Goal: Download file/media

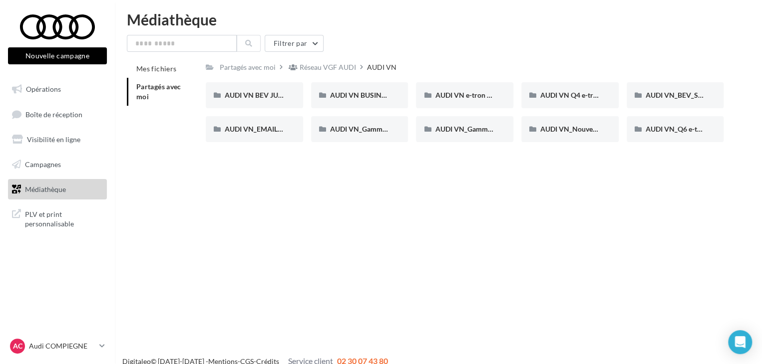
scroll to position [16, 0]
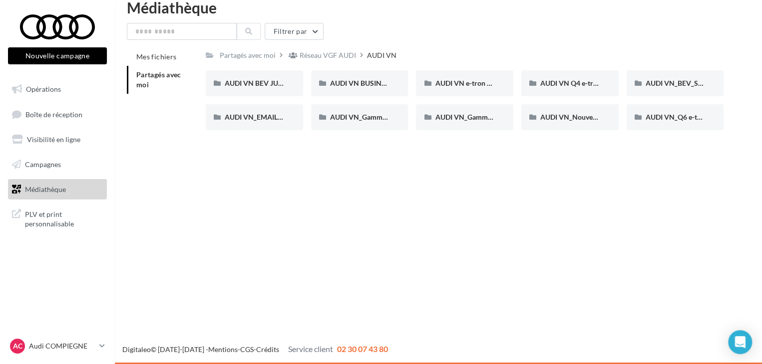
drag, startPoint x: 278, startPoint y: 68, endPoint x: 272, endPoint y: 198, distance: 129.9
drag, startPoint x: 266, startPoint y: 176, endPoint x: 735, endPoint y: 82, distance: 478.1
click at [734, 88] on div "Nouvelle campagne Nouvelle campagne Opérations Boîte de réception Visibilité en…" at bounding box center [381, 182] width 762 height 364
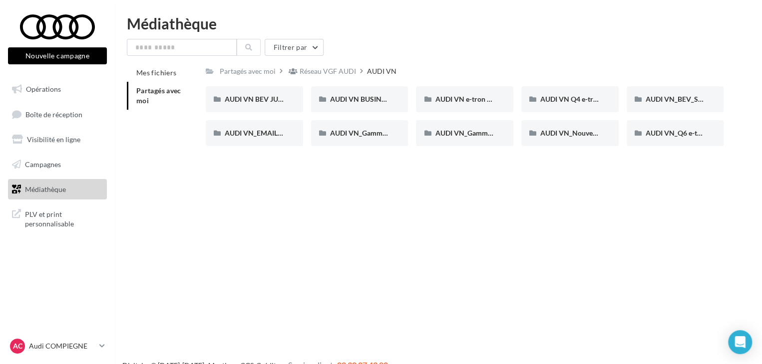
drag, startPoint x: 735, startPoint y: 70, endPoint x: 94, endPoint y: -12, distance: 646.6
click at [94, 0] on html "Nouvelle campagne Nouvelle campagne Opérations Boîte de réception Visibilité en…" at bounding box center [381, 182] width 762 height 364
click at [271, 206] on div "Nouvelle campagne Nouvelle campagne Opérations Boîte de réception Visibilité en…" at bounding box center [381, 198] width 762 height 364
click at [256, 93] on div "AUDI VN BEV JUIN" at bounding box center [254, 99] width 97 height 26
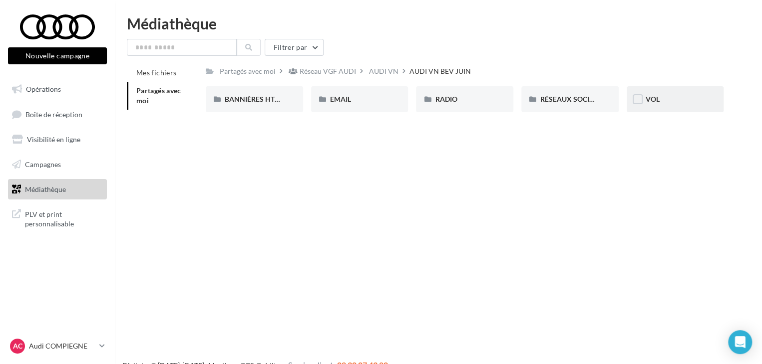
click at [672, 104] on div "VOL" at bounding box center [674, 99] width 97 height 26
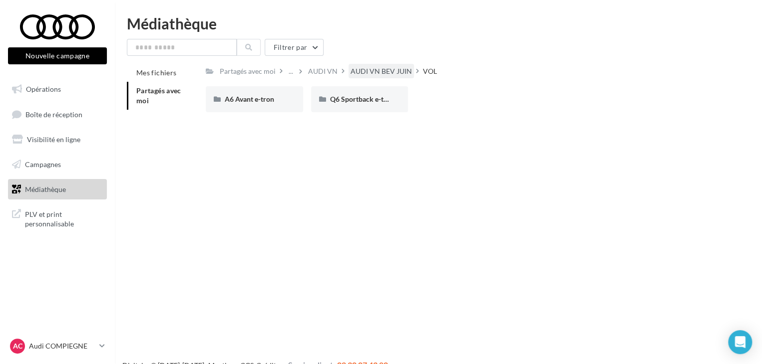
click at [358, 69] on div "AUDI VN BEV JUIN" at bounding box center [380, 71] width 61 height 10
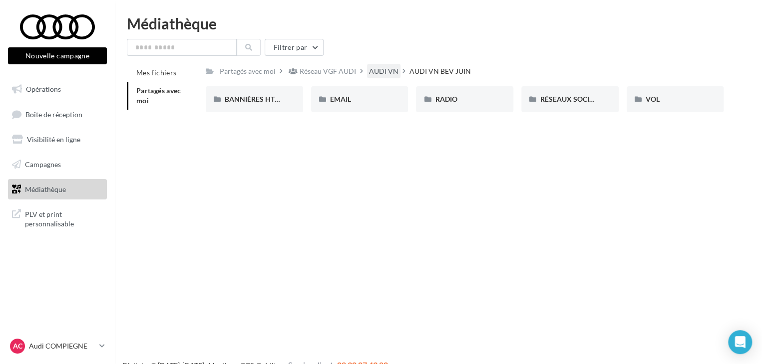
click at [378, 70] on div "AUDI VN" at bounding box center [383, 71] width 29 height 10
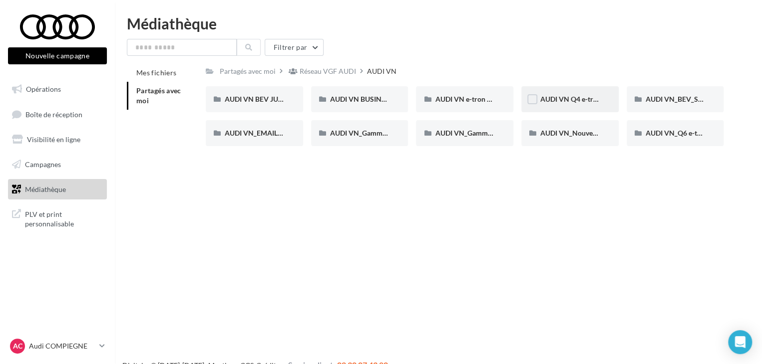
click at [551, 94] on div "AUDI VN Q4 e-tron sans offre" at bounding box center [569, 99] width 59 height 10
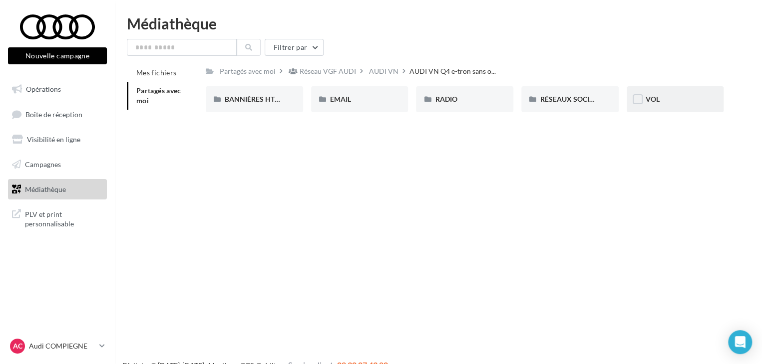
click at [675, 100] on div "VOL" at bounding box center [674, 99] width 59 height 10
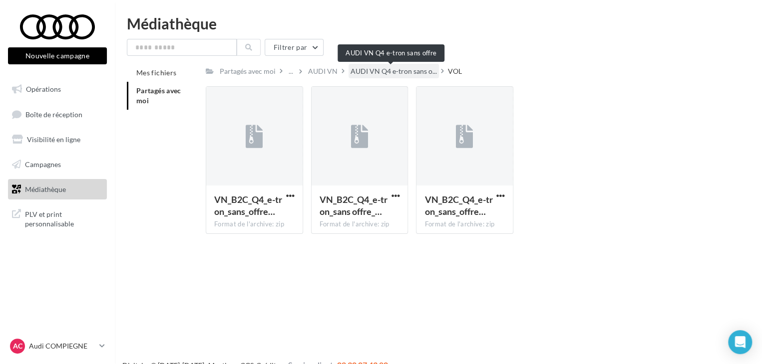
click at [385, 71] on span "AUDI VN Q4 e-tron sans o..." at bounding box center [393, 71] width 86 height 10
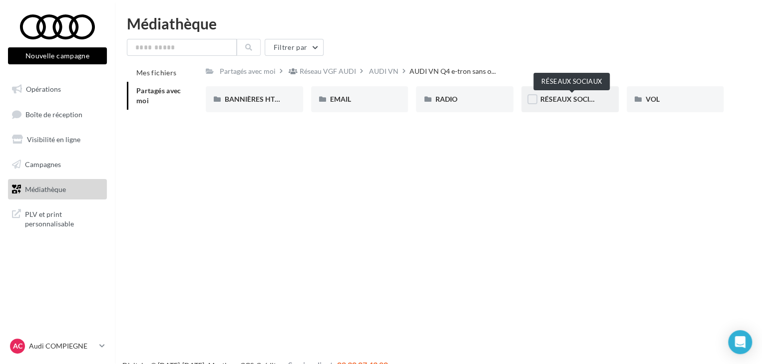
click at [563, 98] on span "RÉSEAUX SOCIAUX" at bounding box center [572, 99] width 64 height 8
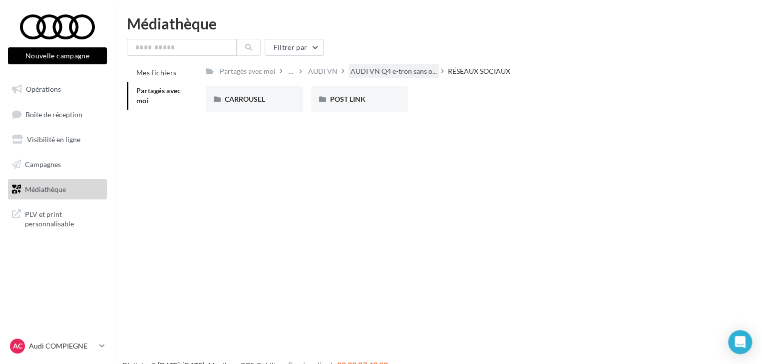
click at [404, 75] on span "AUDI VN Q4 e-tron sans o..." at bounding box center [393, 71] width 86 height 10
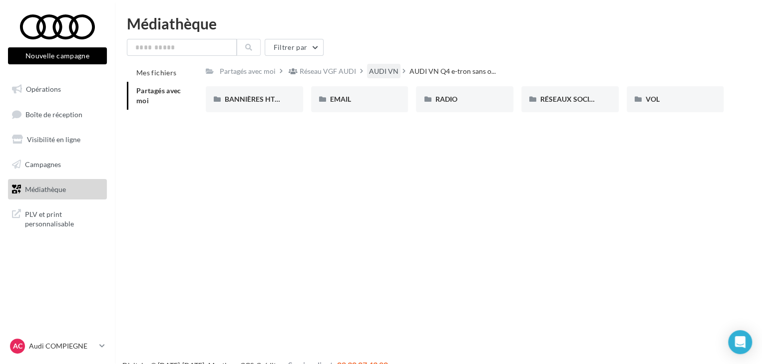
click at [384, 71] on div "AUDI VN" at bounding box center [383, 71] width 29 height 10
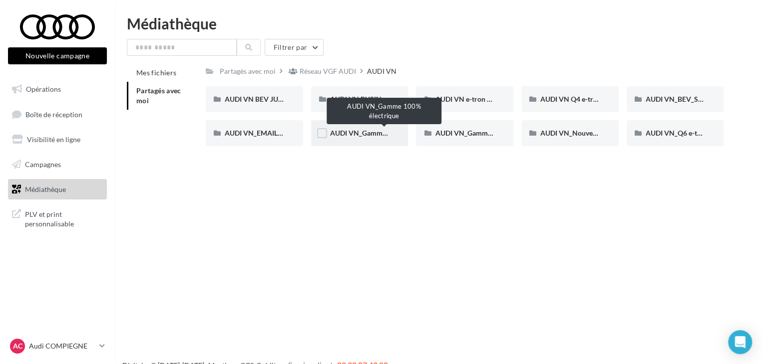
click at [367, 131] on span "AUDI VN_Gamme 100% électrique" at bounding box center [384, 133] width 108 height 8
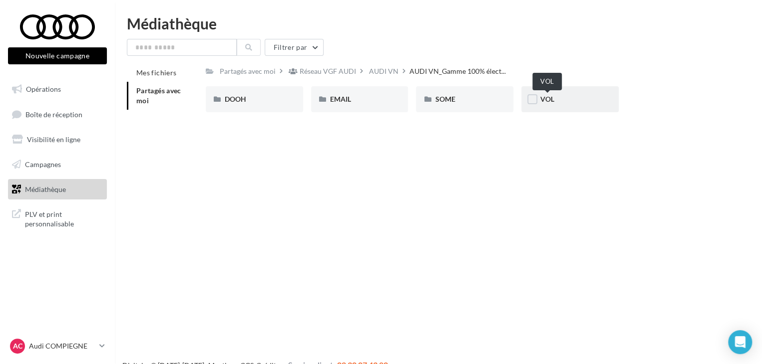
click at [541, 96] on span "VOL" at bounding box center [547, 99] width 14 height 8
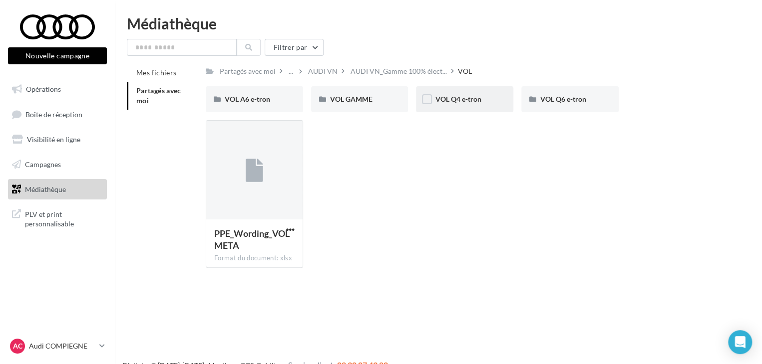
click at [457, 104] on div "VOL Q4 e-tron" at bounding box center [464, 99] width 59 height 10
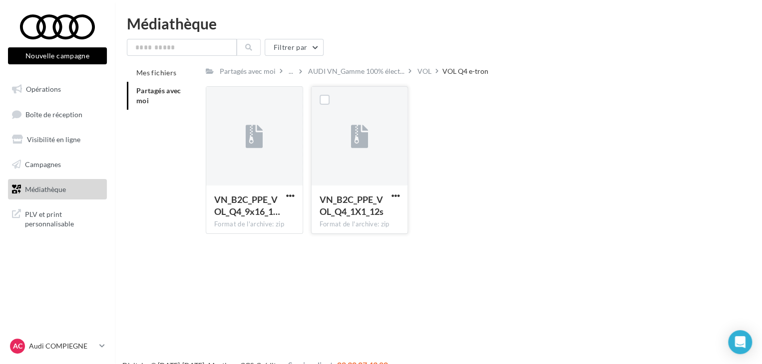
click at [390, 194] on button "button" at bounding box center [395, 197] width 12 height 10
click at [354, 216] on button "Télécharger" at bounding box center [351, 216] width 100 height 26
click at [421, 68] on div "VOL" at bounding box center [424, 71] width 14 height 10
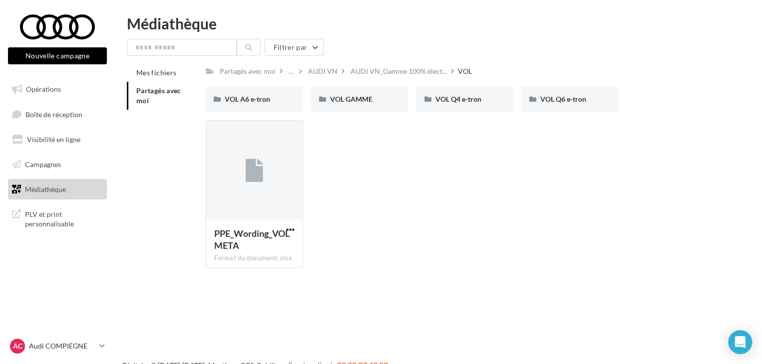
click at [673, 82] on div "Partagés avec moi ... AUDI VN AUDI VN_Gamme 100% élect... VOL Rs Partagé par Ré…" at bounding box center [465, 170] width 518 height 212
click at [564, 94] on div "VOL Q6 e-tron" at bounding box center [569, 99] width 97 height 26
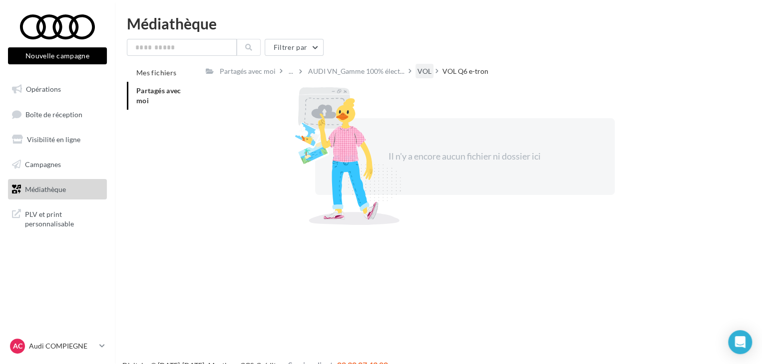
click at [429, 77] on div "VOL" at bounding box center [424, 71] width 18 height 14
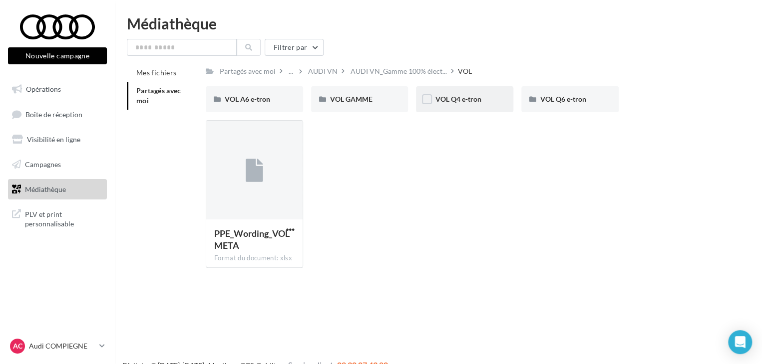
click at [470, 92] on div "VOL Q4 e-tron" at bounding box center [464, 99] width 97 height 26
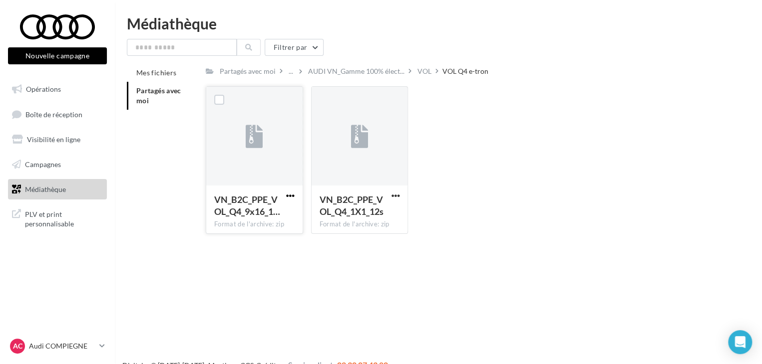
click at [289, 196] on span "button" at bounding box center [290, 196] width 8 height 8
click at [261, 218] on button "Télécharger" at bounding box center [247, 216] width 100 height 26
click at [499, 51] on div "Filtrer par" at bounding box center [438, 47] width 623 height 17
click at [183, 153] on div "Mes fichiers Partagés avec moi Partagés avec moi ... AUDI VN_Gamme 100% élect..…" at bounding box center [442, 153] width 631 height 178
click at [421, 69] on div "VOL" at bounding box center [424, 71] width 14 height 10
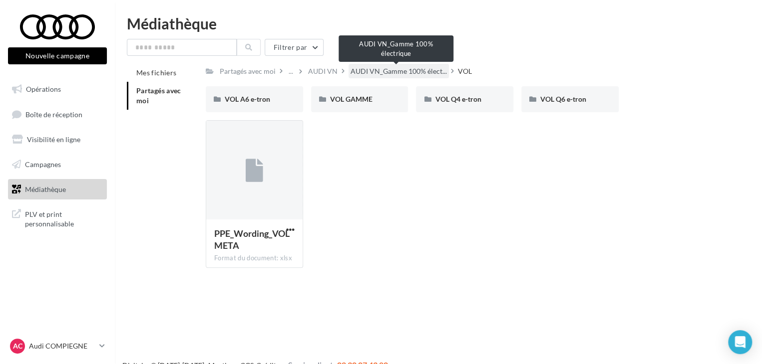
click at [419, 69] on span "AUDI VN_Gamme 100% élect..." at bounding box center [398, 71] width 96 height 10
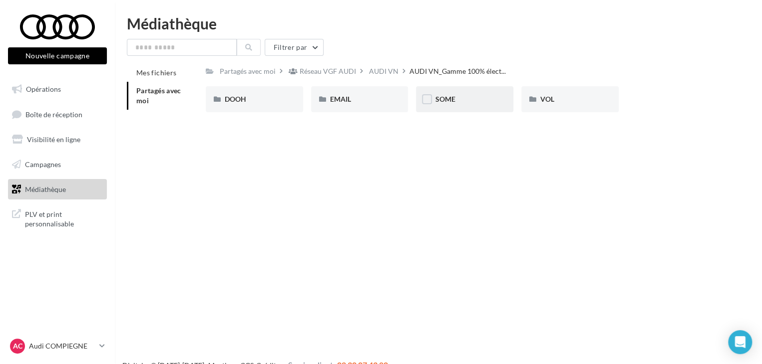
click at [447, 90] on div "SOME" at bounding box center [464, 99] width 97 height 26
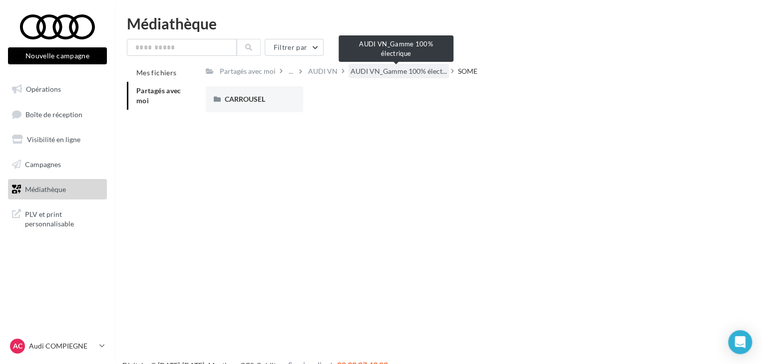
click at [413, 72] on span "AUDI VN_Gamme 100% élect..." at bounding box center [398, 71] width 96 height 10
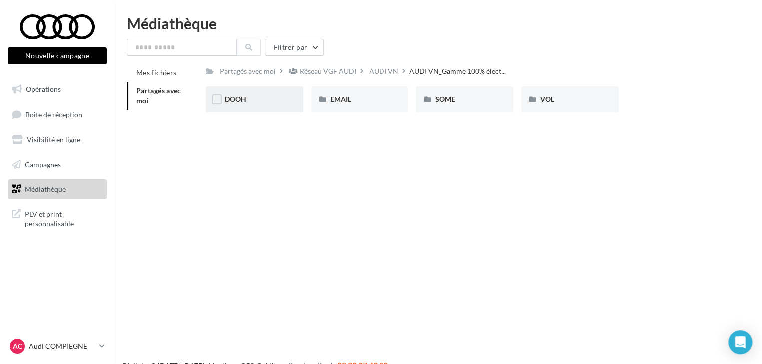
click at [244, 107] on div "DOOH" at bounding box center [254, 99] width 97 height 26
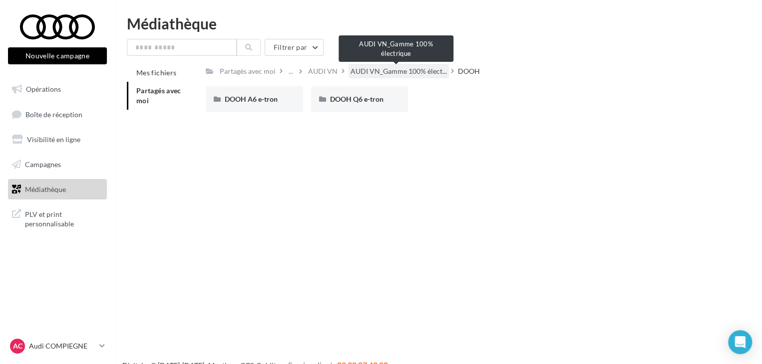
click at [354, 76] on span "AUDI VN_Gamme 100% élect..." at bounding box center [398, 71] width 96 height 10
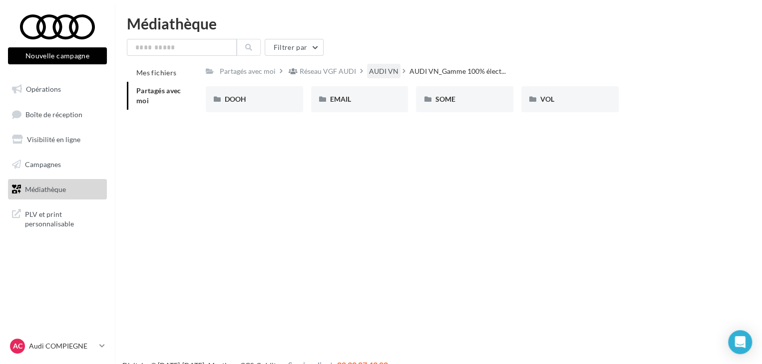
click at [379, 72] on div "AUDI VN" at bounding box center [383, 71] width 29 height 10
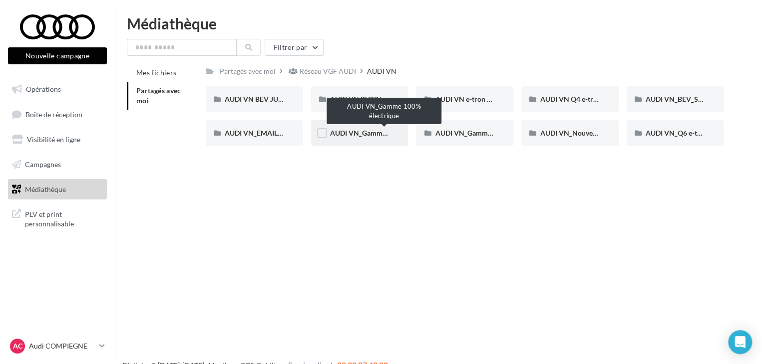
click at [361, 136] on span "AUDI VN_Gamme 100% électrique" at bounding box center [384, 133] width 108 height 8
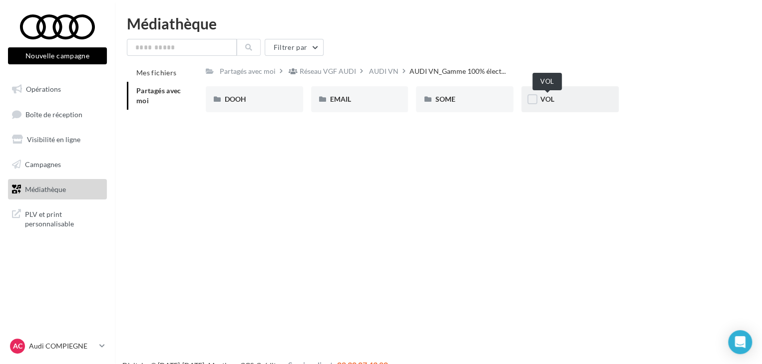
click at [549, 100] on span "VOL" at bounding box center [547, 99] width 14 height 8
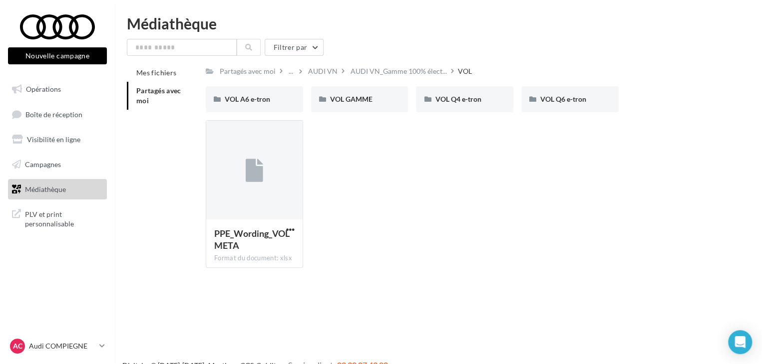
click at [486, 112] on div "VOL A6 e-tron VOL A6 e-tron VOL GAMME VOL GAMME VOL Q4 e-tron VOL Q4 e-tron VOL…" at bounding box center [469, 103] width 526 height 34
click at [481, 104] on div "VOL Q4 e-tron" at bounding box center [464, 99] width 97 height 26
